Goal: Information Seeking & Learning: Learn about a topic

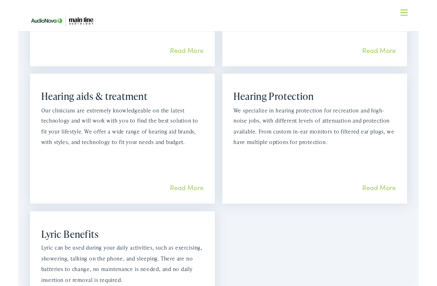
scroll to position [665, 0]
click at [290, 286] on div "What we offer Comprehensive & holistic care Unlike other clinics that are limit…" at bounding box center [218, 122] width 437 height 508
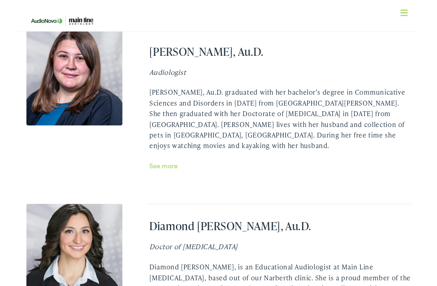
scroll to position [2075, 0]
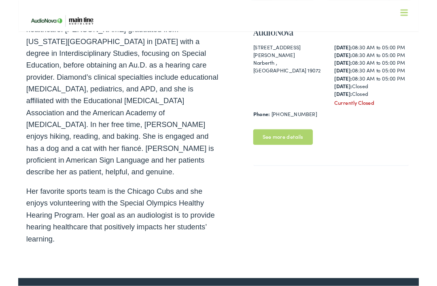
scroll to position [238, 0]
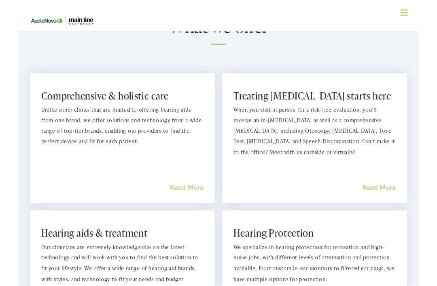
scroll to position [515, 0]
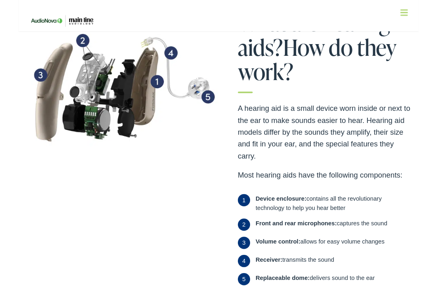
scroll to position [234, 0]
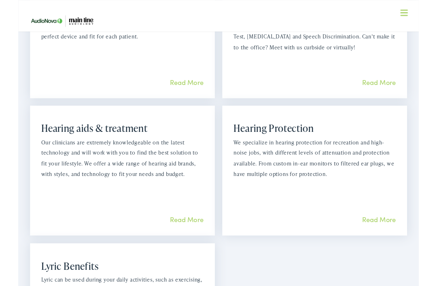
scroll to position [629, 0]
click at [194, 235] on link "Read More" at bounding box center [184, 240] width 37 height 10
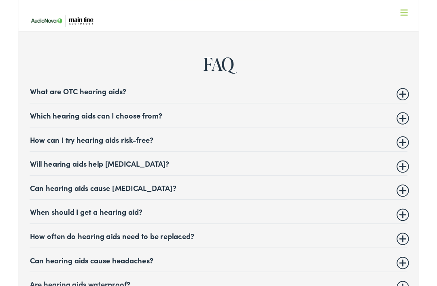
scroll to position [3051, 0]
click at [419, 121] on summary "Which hearing aids can I choose from?" at bounding box center [219, 126] width 412 height 10
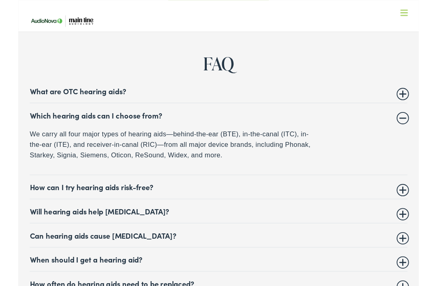
click at [421, 252] on summary "Can hearing aids cause [MEDICAL_DATA]?" at bounding box center [219, 257] width 412 height 10
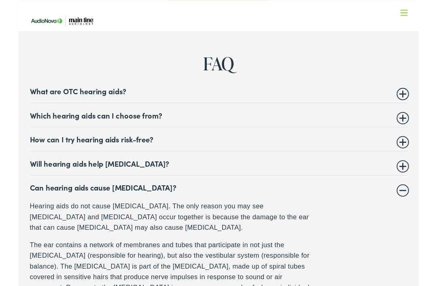
click at [419, 200] on summary "Can hearing aids cause [MEDICAL_DATA]?" at bounding box center [219, 205] width 412 height 10
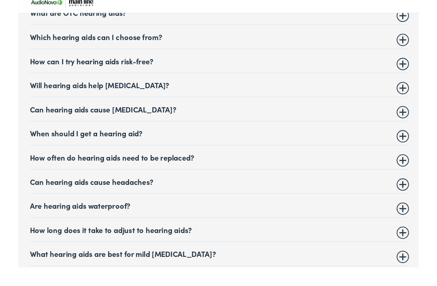
scroll to position [3137, 0]
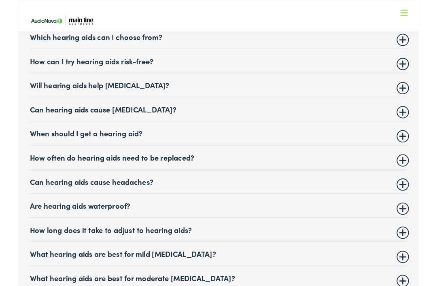
click at [418, 264] on details "What hearing aids are best for mild [MEDICAL_DATA]? It can be easy to miss mild…" at bounding box center [219, 277] width 412 height 26
click at [420, 272] on summary "What hearing aids are best for mild [MEDICAL_DATA]?" at bounding box center [219, 277] width 412 height 10
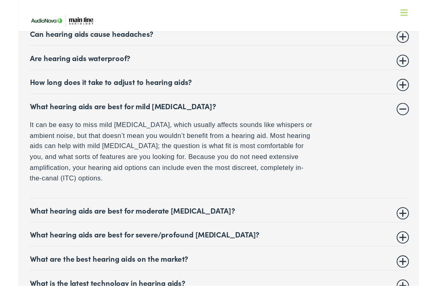
scroll to position [3298, 0]
click at [420, 224] on summary "What hearing aids are best for moderate [MEDICAL_DATA]?" at bounding box center [219, 229] width 412 height 10
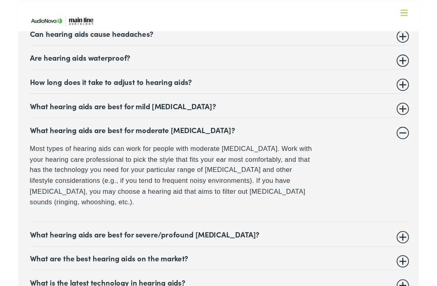
click at [423, 277] on summary "What are the best hearing aids on the market?" at bounding box center [219, 282] width 412 height 10
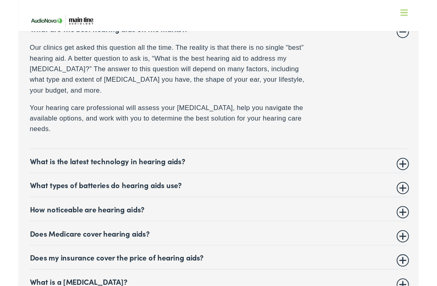
scroll to position [3462, 0]
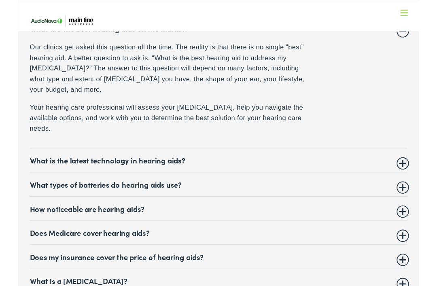
click at [419, 249] on summary "Does Medicare cover hearing aids?" at bounding box center [219, 254] width 412 height 10
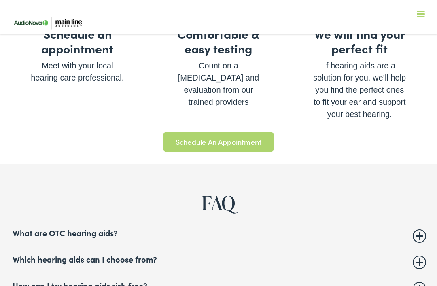
scroll to position [2917, 0]
